Goal: Task Accomplishment & Management: Use online tool/utility

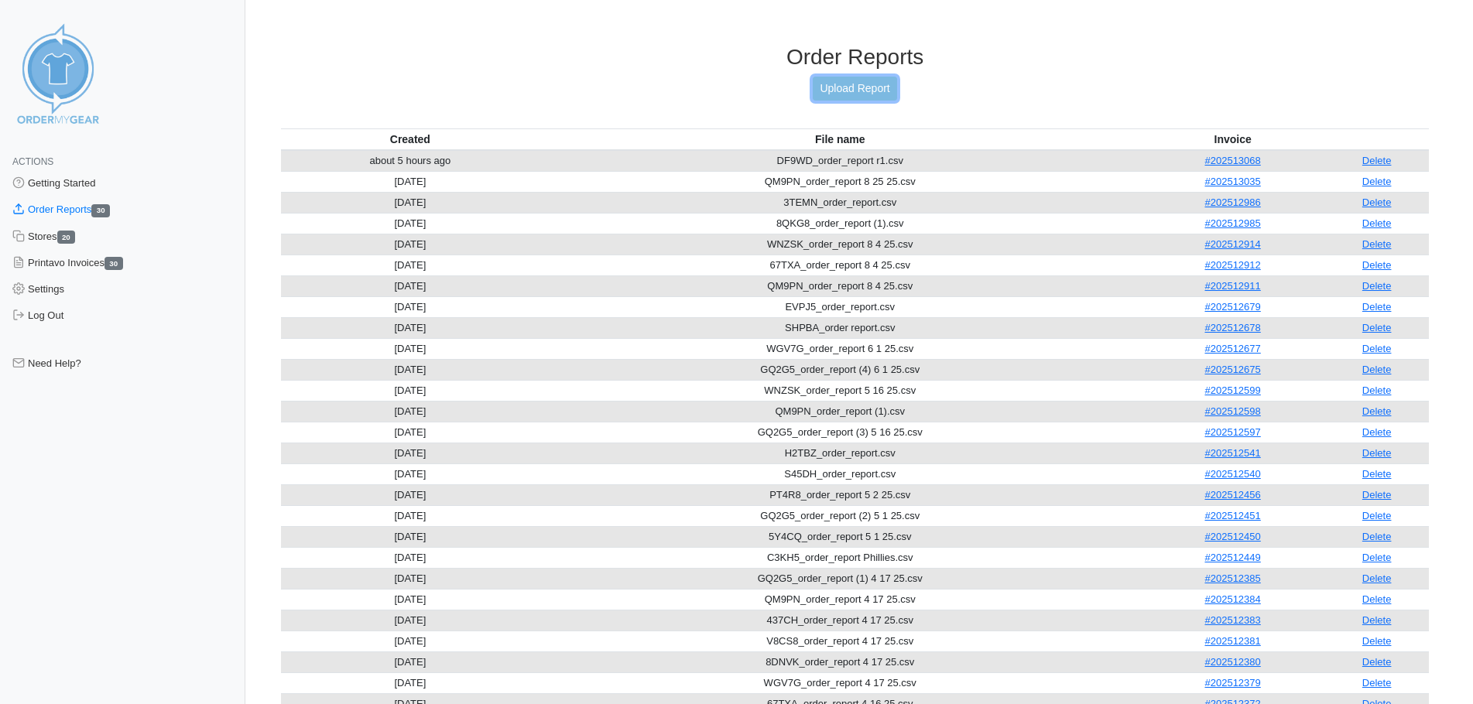
click at [868, 82] on link "Upload Report" at bounding box center [855, 89] width 84 height 24
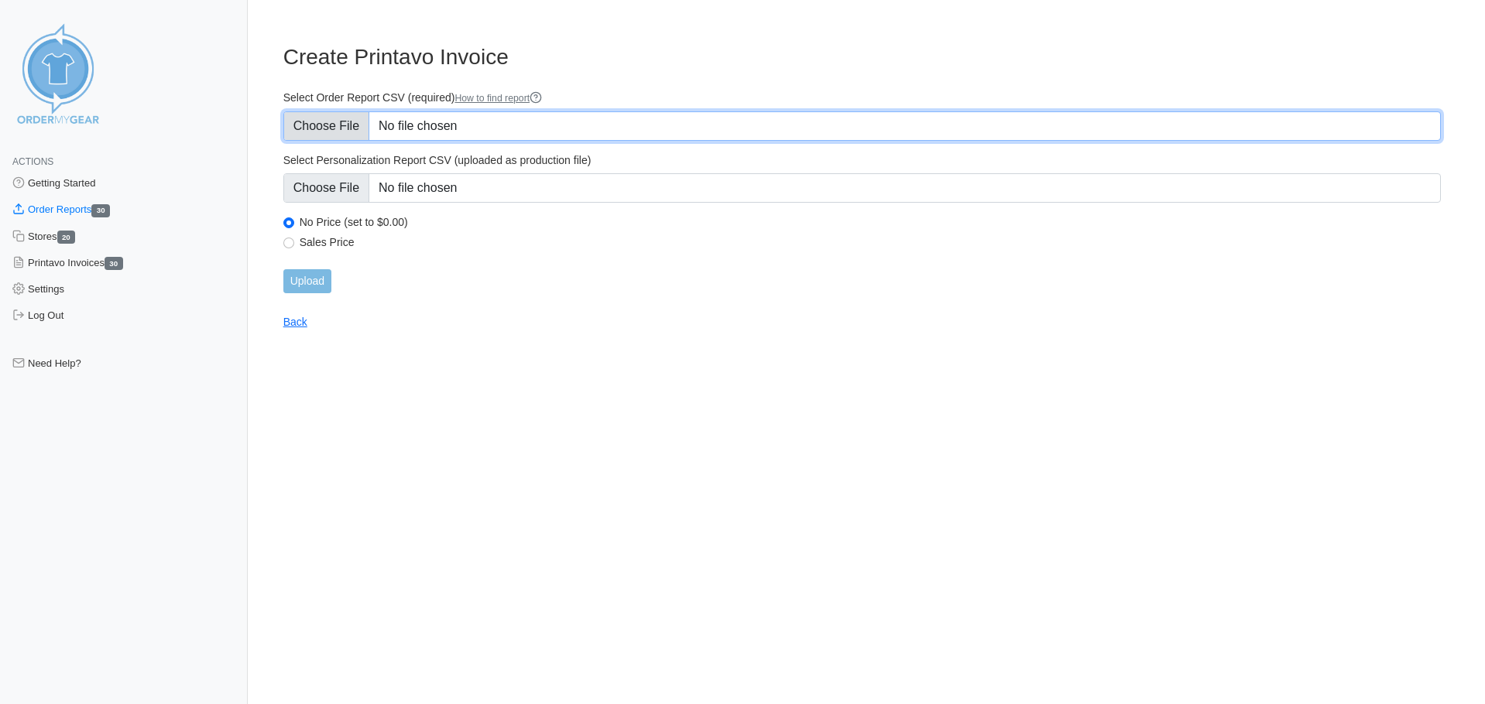
click at [350, 130] on input "Select Order Report CSV (required) How to find report" at bounding box center [861, 125] width 1157 height 29
type input "C:\fakepath\BSYEE_order_report.csv"
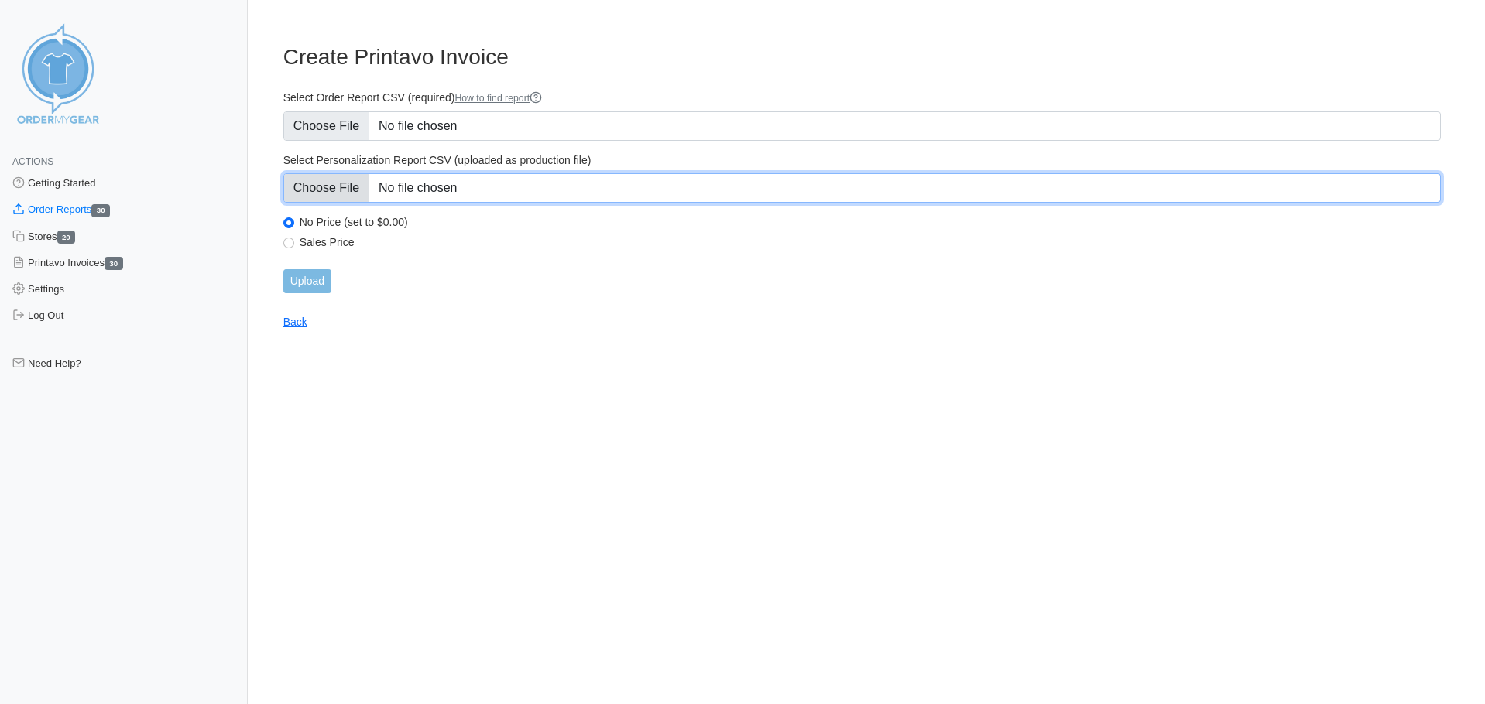
click at [343, 180] on input "Select Personalization Report CSV (uploaded as production file)" at bounding box center [861, 187] width 1157 height 29
type input "C:\fakepath\BSYEE_personalization_report.csv"
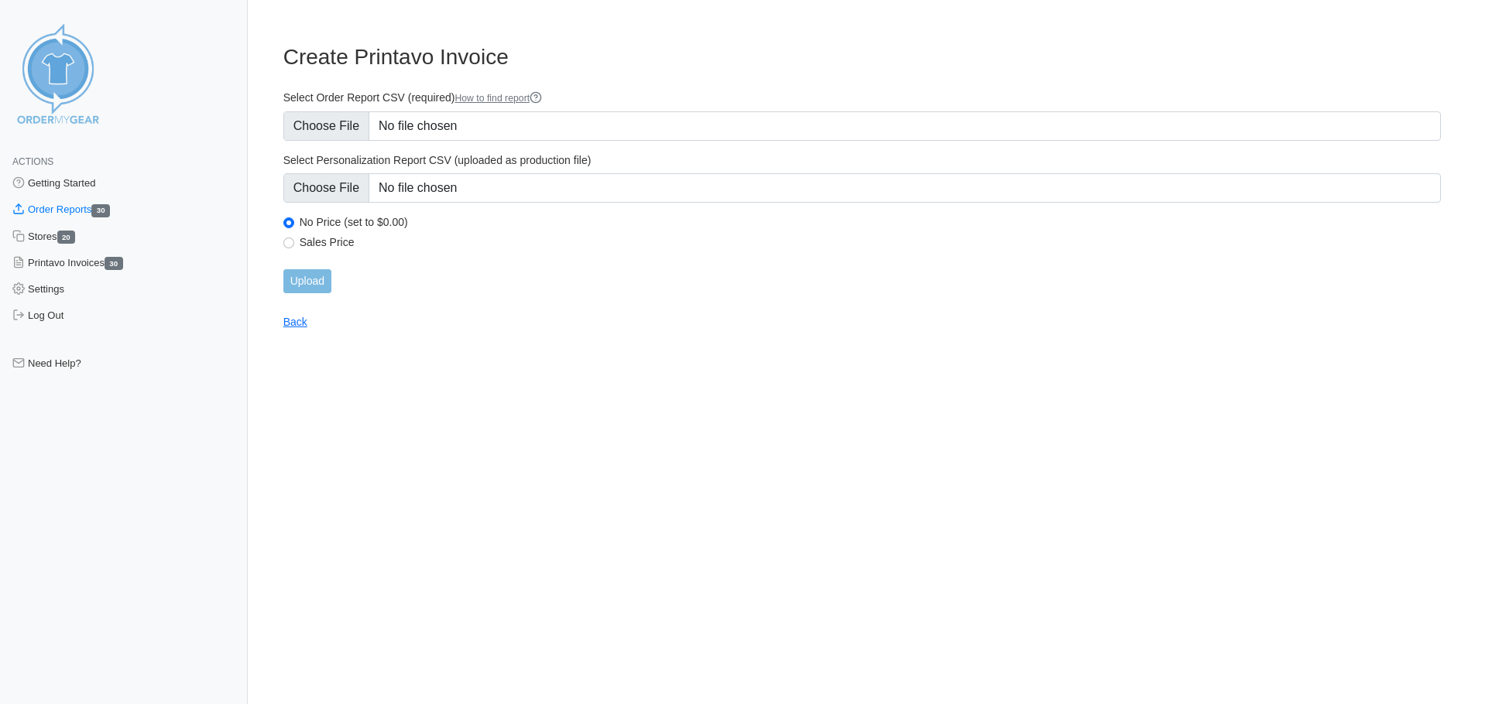
click at [296, 244] on div "Sales Price" at bounding box center [861, 244] width 1157 height 19
click at [289, 244] on input "Sales Price" at bounding box center [288, 243] width 11 height 11
radio input "true"
click at [313, 279] on input "Upload" at bounding box center [307, 281] width 48 height 24
